Goal: Find specific page/section: Find specific page/section

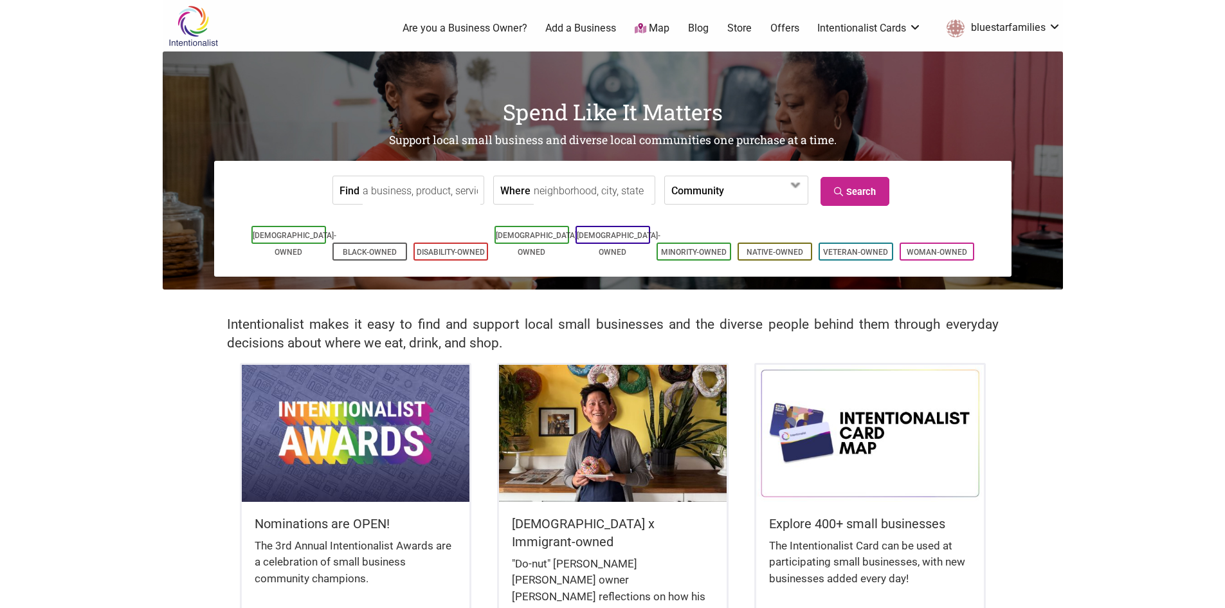
click at [370, 195] on input "Find" at bounding box center [422, 190] width 118 height 29
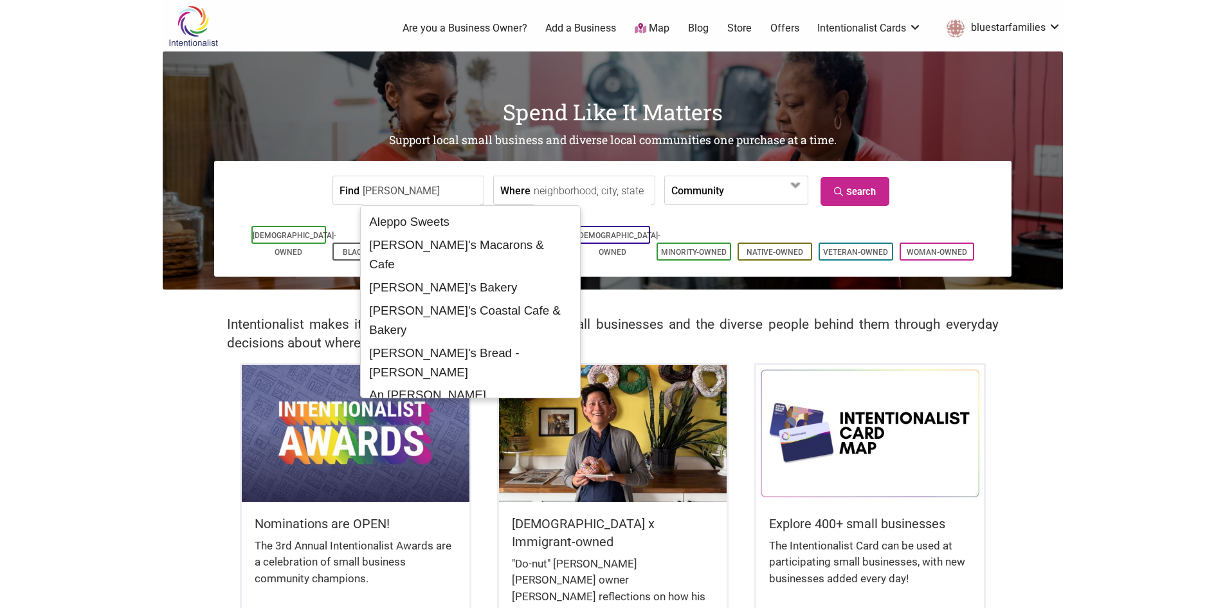
click at [443, 188] on input "[PERSON_NAME]" at bounding box center [422, 190] width 118 height 29
type input "bakery"
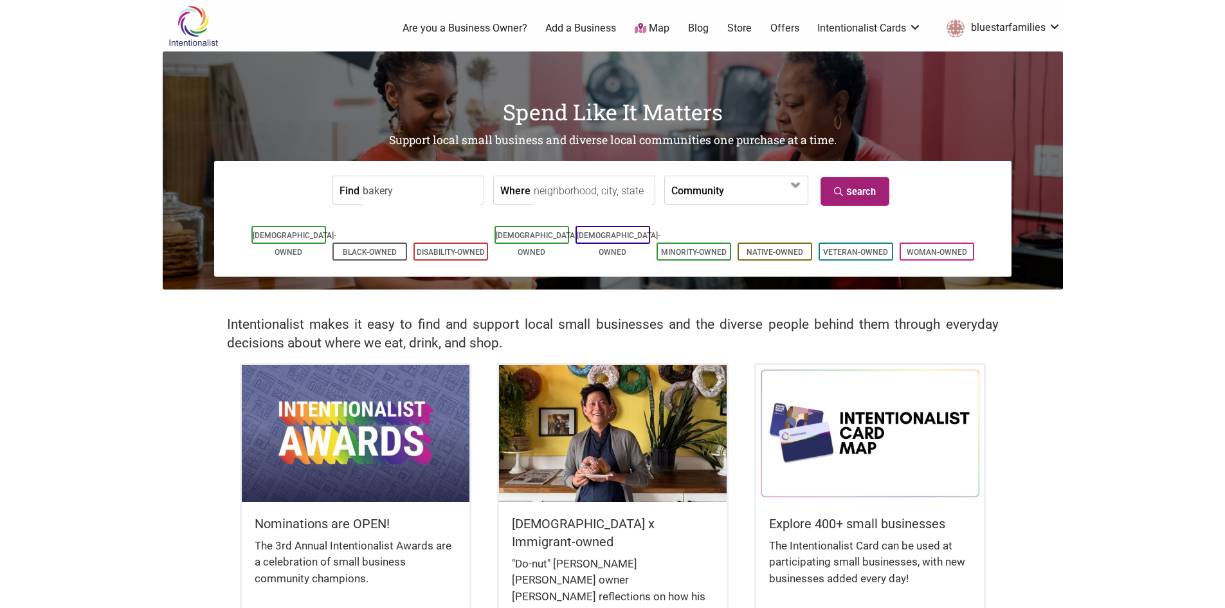
click at [861, 193] on link "Search" at bounding box center [855, 191] width 69 height 29
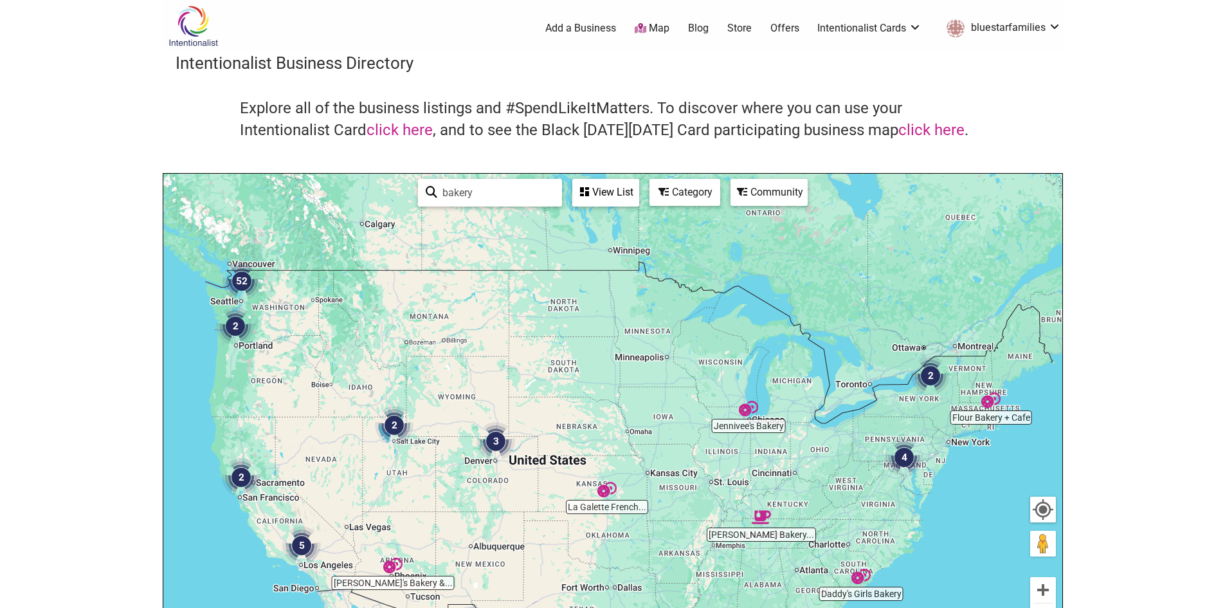
click at [241, 277] on img "52" at bounding box center [242, 281] width 39 height 39
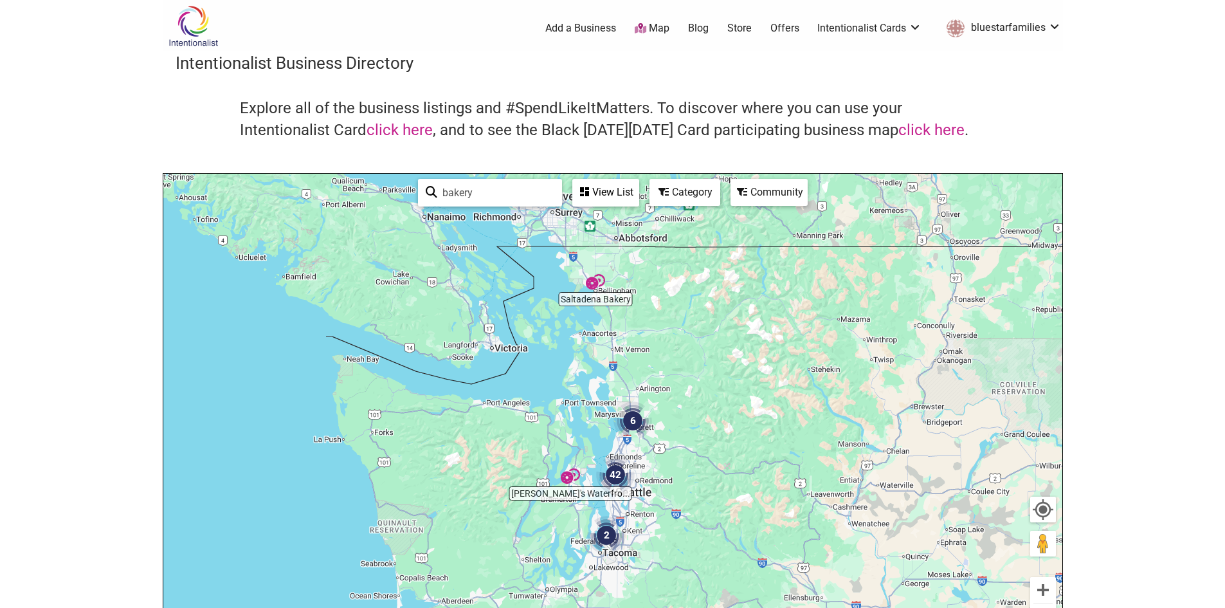
click at [621, 480] on img "42" at bounding box center [615, 474] width 39 height 39
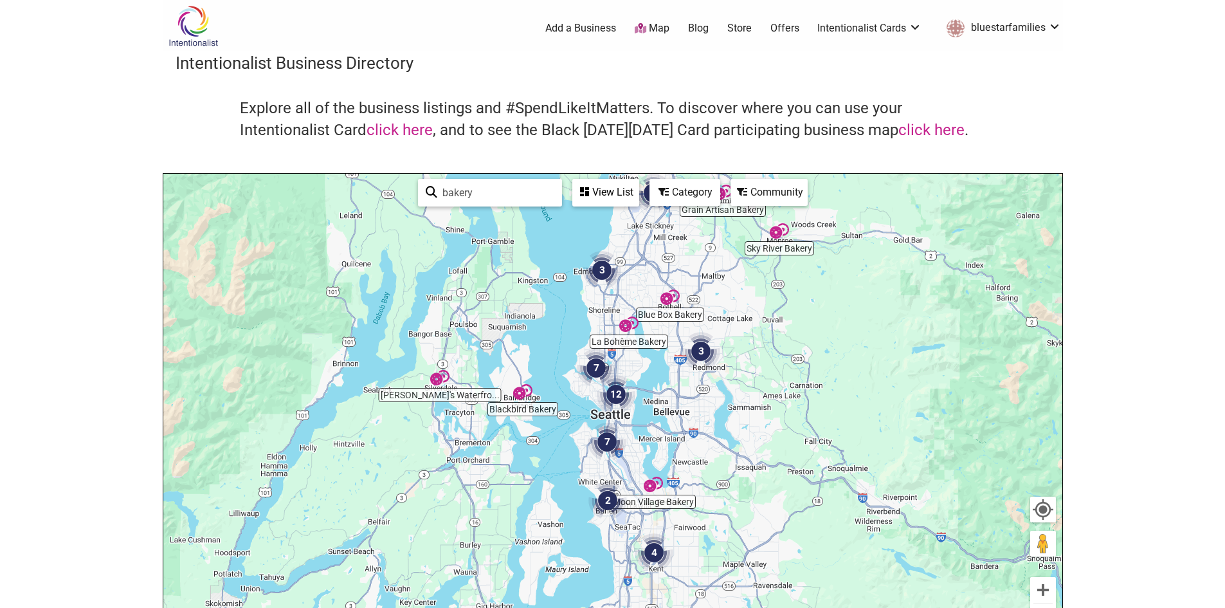
click at [615, 397] on img "12" at bounding box center [616, 394] width 39 height 39
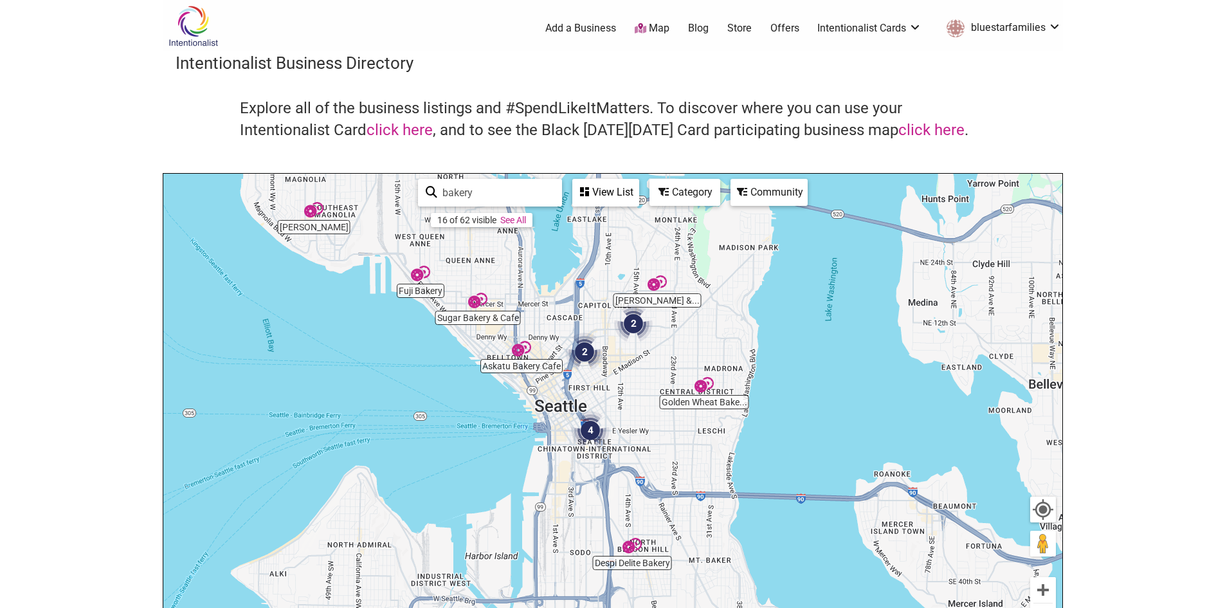
click at [586, 361] on img "2" at bounding box center [584, 352] width 39 height 39
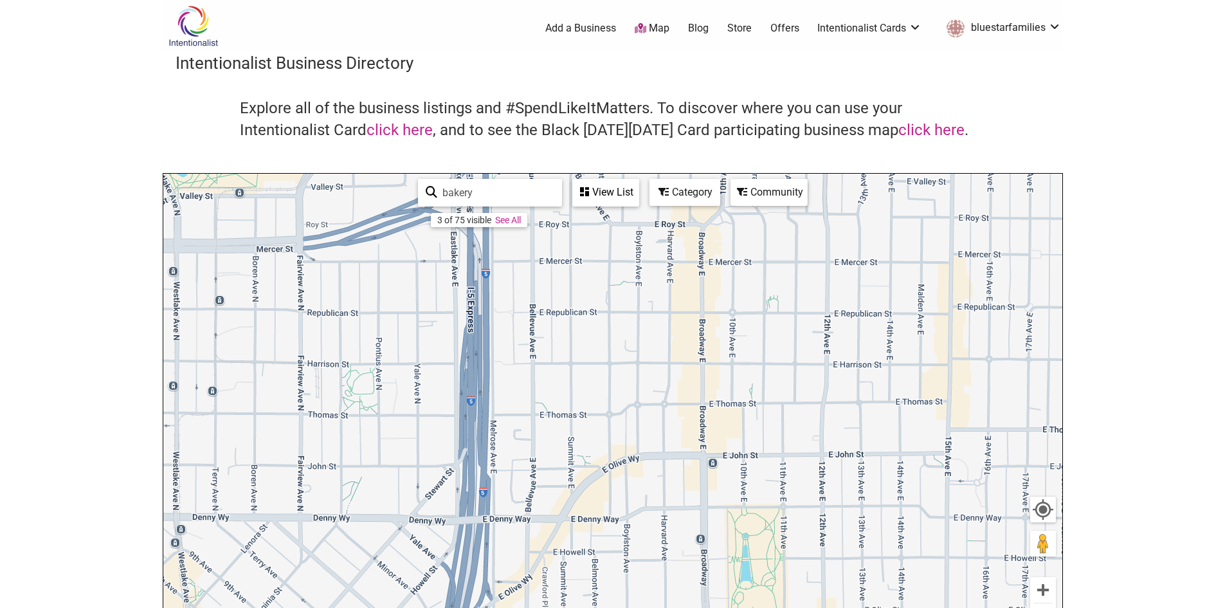
drag, startPoint x: 700, startPoint y: 281, endPoint x: 616, endPoint y: 638, distance: 366.7
click at [616, 607] on html "× Menu 0 Add a Business Map Blog Store Offers Intentionalist Cards Buy Black Ca…" at bounding box center [612, 304] width 1225 height 608
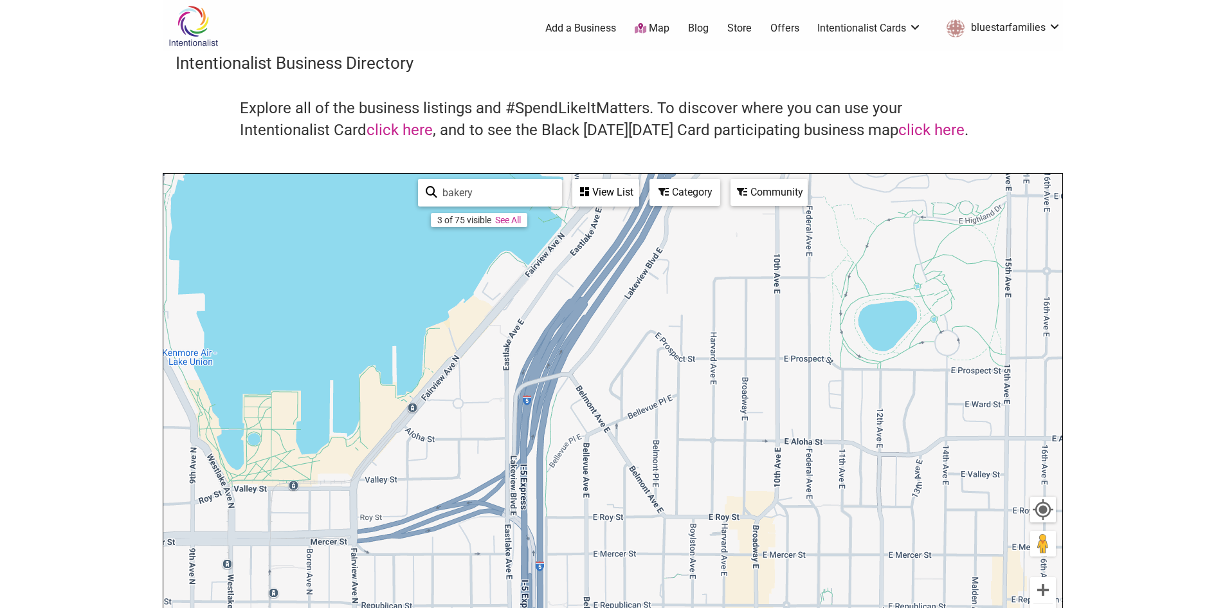
drag, startPoint x: 646, startPoint y: 313, endPoint x: 719, endPoint y: 559, distance: 256.8
click at [697, 607] on html "× Menu 0 Add a Business Map Blog Store Offers Intentionalist Cards Buy Black Ca…" at bounding box center [612, 304] width 1225 height 608
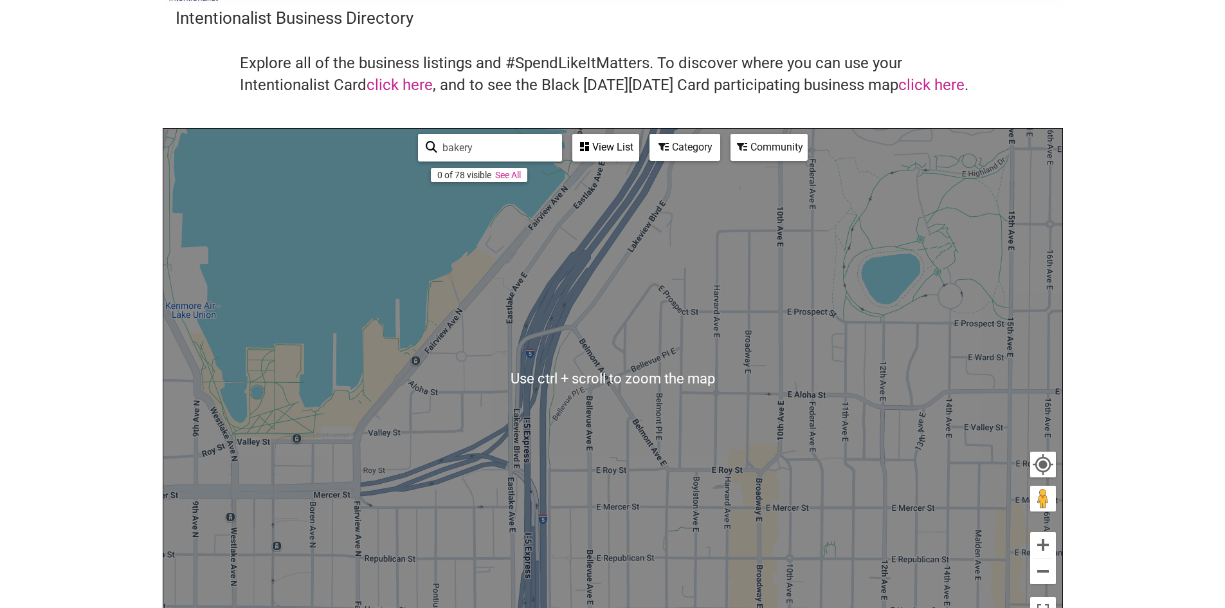
scroll to position [64, 0]
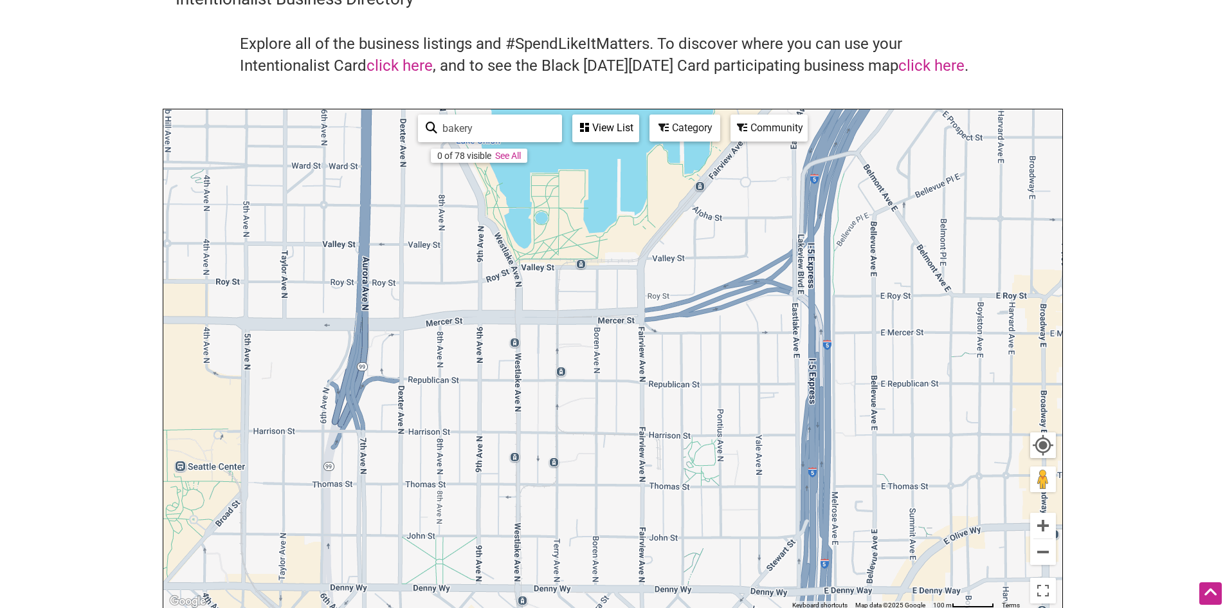
drag, startPoint x: 403, startPoint y: 462, endPoint x: 683, endPoint y: 307, distance: 320.4
click at [683, 307] on div "To navigate, press the arrow keys." at bounding box center [612, 359] width 899 height 500
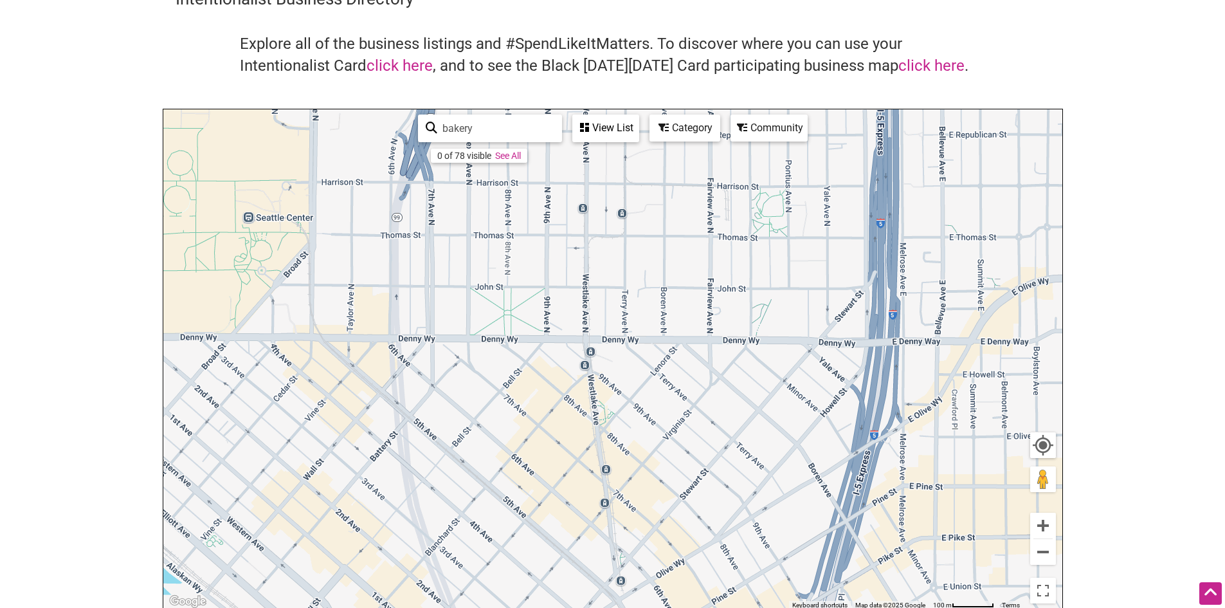
drag, startPoint x: 688, startPoint y: 477, endPoint x: 756, endPoint y: 232, distance: 254.8
click at [755, 232] on div "To navigate, press the arrow keys." at bounding box center [612, 359] width 899 height 500
click at [452, 493] on img "Askatu Bakery Cafe" at bounding box center [445, 495] width 19 height 19
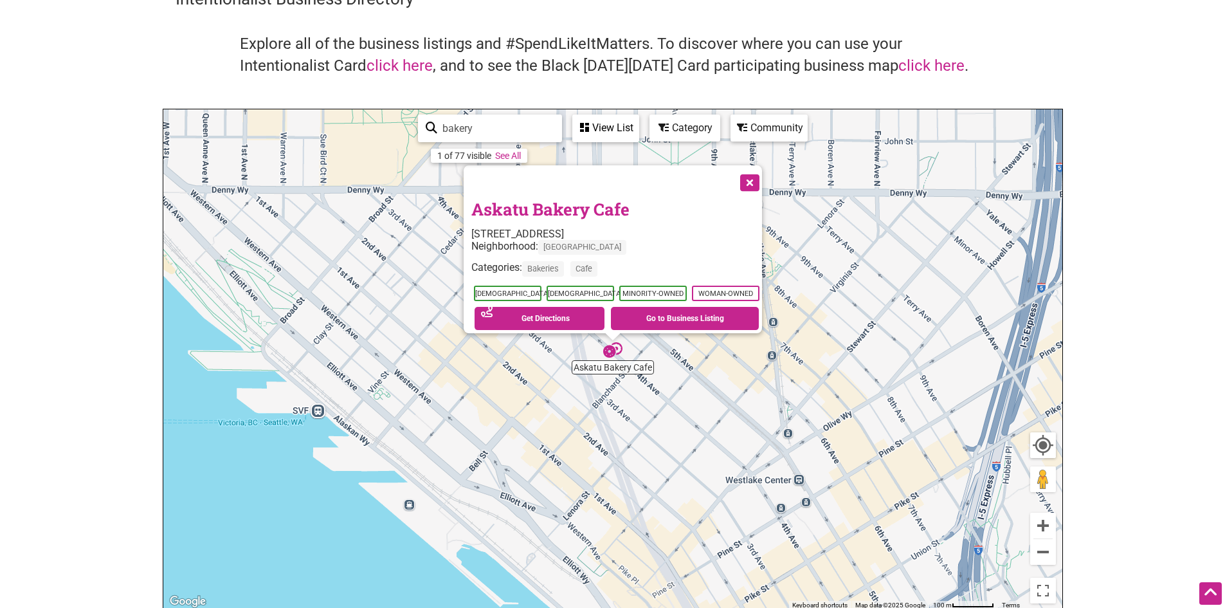
click at [756, 171] on button "Close" at bounding box center [749, 181] width 32 height 32
